Goal: Transaction & Acquisition: Obtain resource

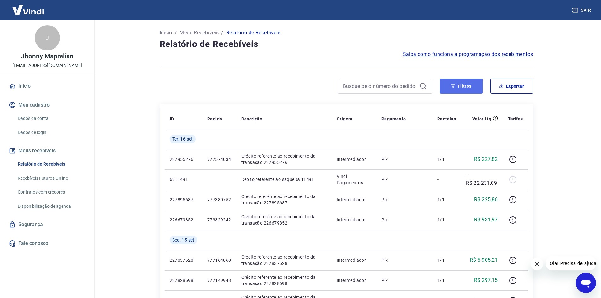
click at [472, 84] on button "Filtros" at bounding box center [461, 86] width 43 height 15
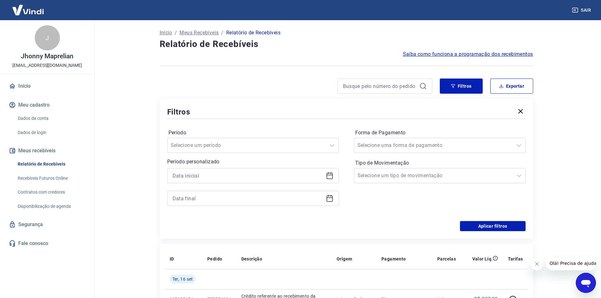
click at [334, 178] on div at bounding box center [253, 175] width 172 height 15
click at [334, 176] on div at bounding box center [253, 175] width 172 height 15
click at [329, 176] on icon at bounding box center [330, 176] width 8 height 8
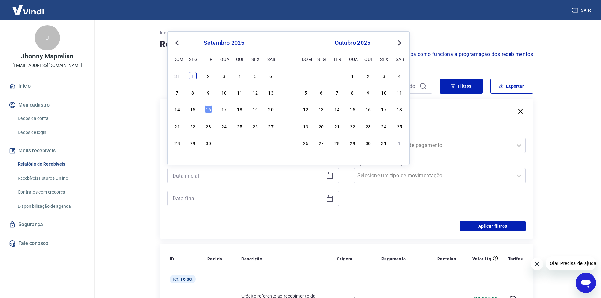
click at [191, 78] on div "1" at bounding box center [193, 76] width 8 height 8
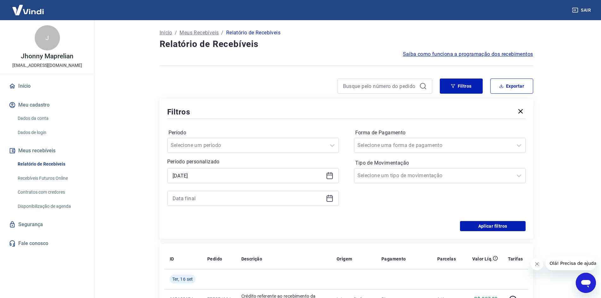
click at [327, 177] on icon at bounding box center [330, 176] width 8 height 8
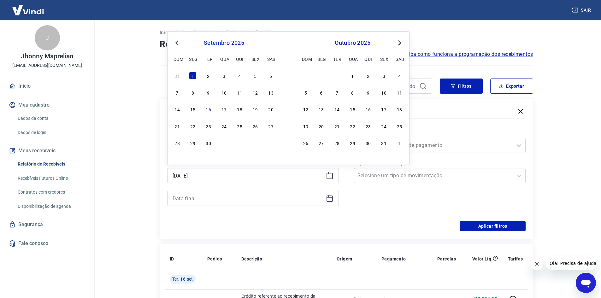
click at [213, 74] on div "31 1 2 3 4 5 6" at bounding box center [224, 75] width 103 height 9
click at [212, 75] on div "2" at bounding box center [209, 76] width 8 height 8
type input "02/09/2025"
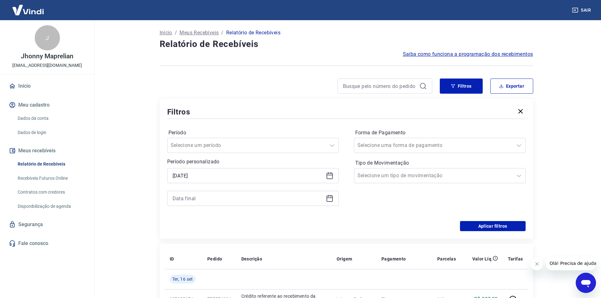
click at [333, 202] on icon at bounding box center [330, 199] width 8 height 8
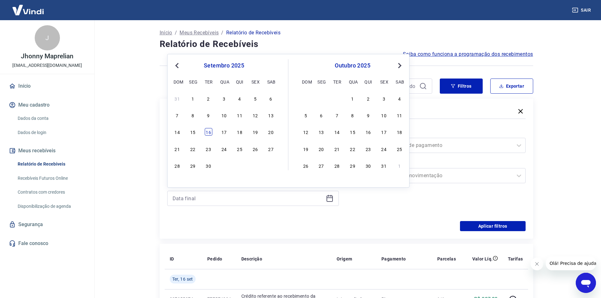
click at [210, 134] on div "16" at bounding box center [209, 132] width 8 height 8
type input "16/09/2025"
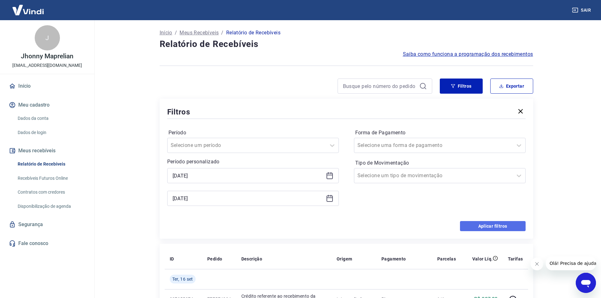
click at [489, 225] on button "Aplicar filtros" at bounding box center [493, 226] width 66 height 10
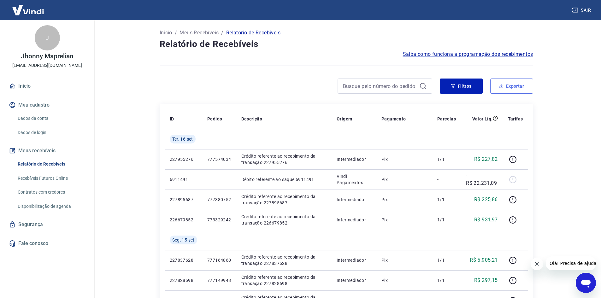
click at [521, 89] on button "Exportar" at bounding box center [511, 86] width 43 height 15
type input "02/09/2025"
type input "16/09/2025"
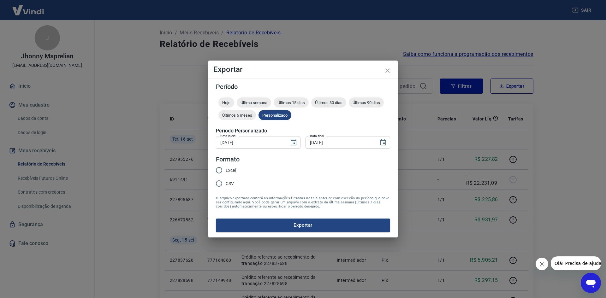
click at [230, 170] on span "Excel" at bounding box center [231, 170] width 10 height 7
click at [226, 170] on input "Excel" at bounding box center [218, 170] width 13 height 13
radio input "true"
click at [271, 221] on button "Exportar" at bounding box center [303, 225] width 174 height 13
